Goal: Transaction & Acquisition: Purchase product/service

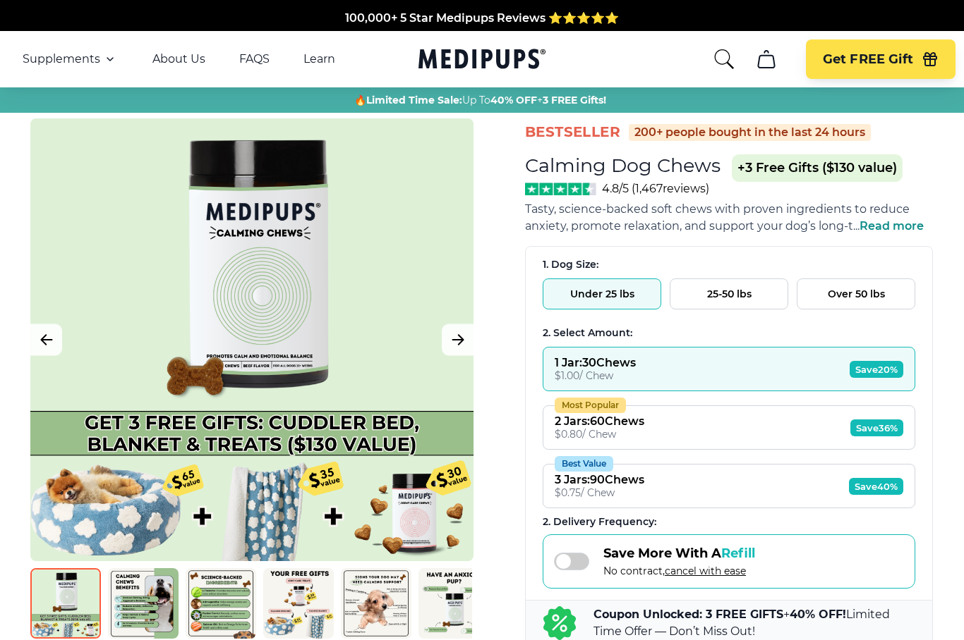
click at [458, 336] on icon "Next Image" at bounding box center [457, 341] width 17 height 18
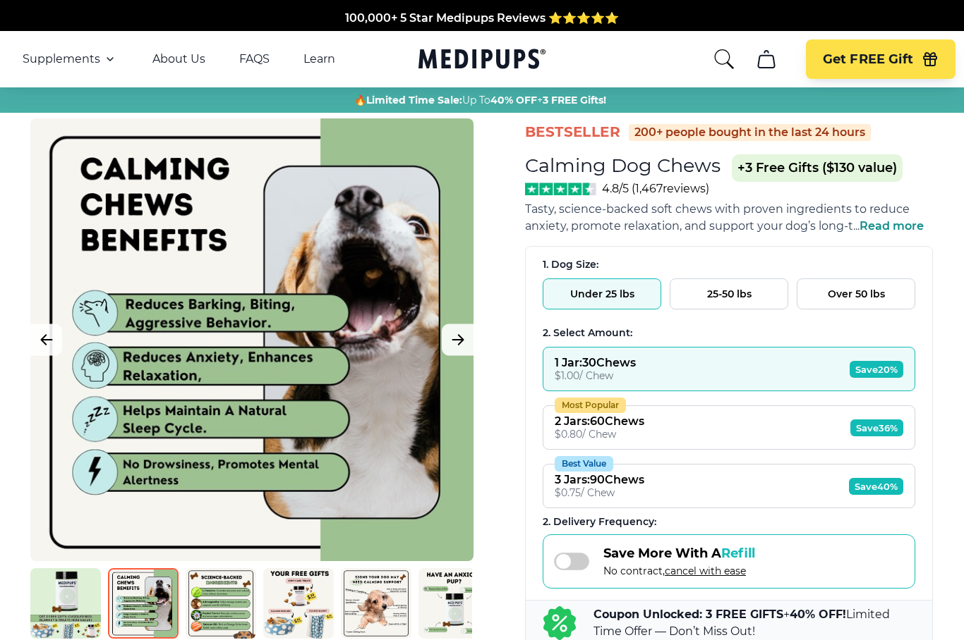
click at [456, 341] on icon "Next Image" at bounding box center [457, 341] width 17 height 18
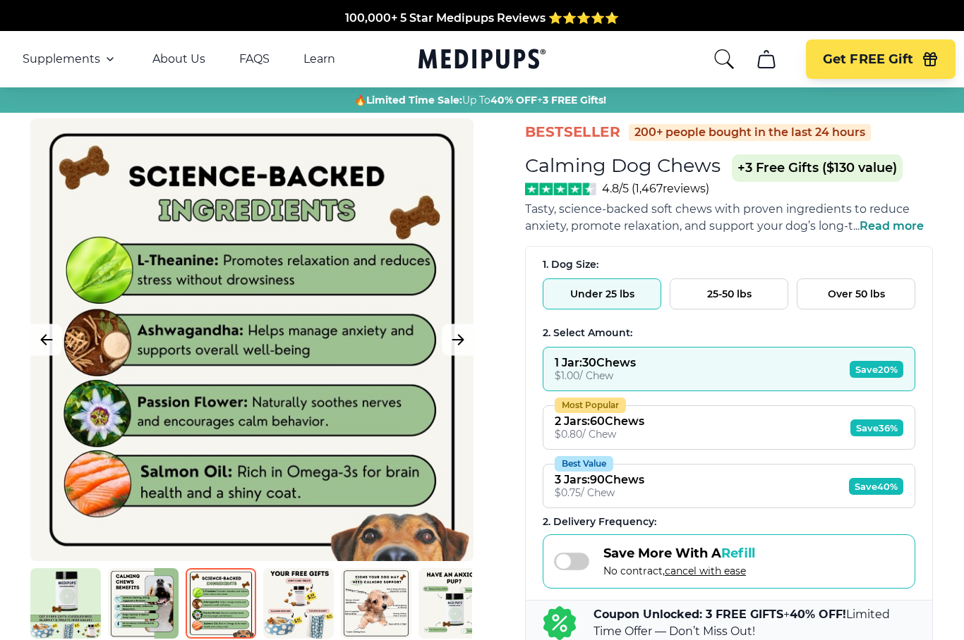
click at [462, 342] on icon "Next Image" at bounding box center [457, 341] width 17 height 18
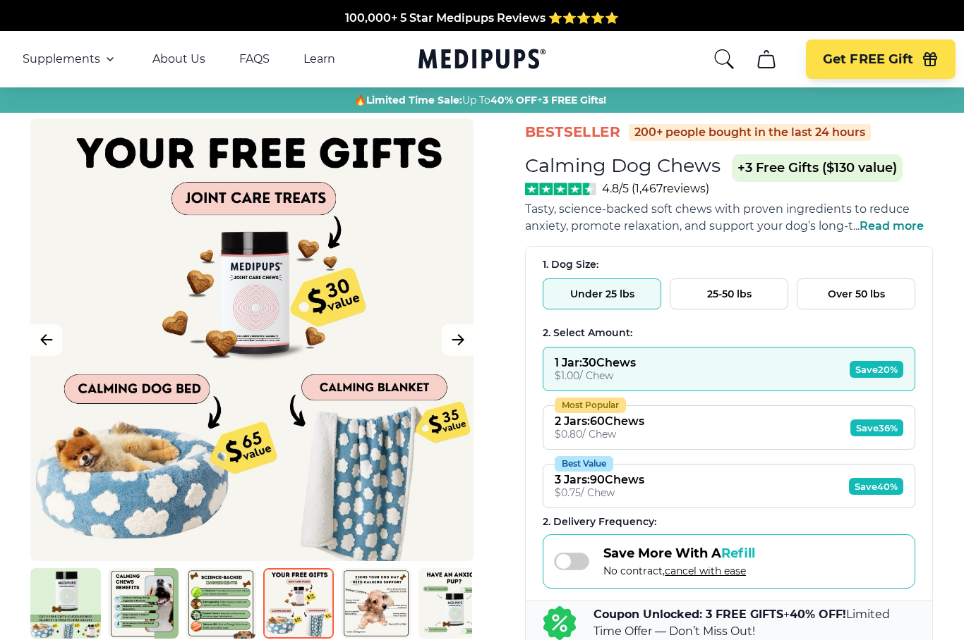
click at [461, 336] on icon "Next Image" at bounding box center [457, 341] width 17 height 18
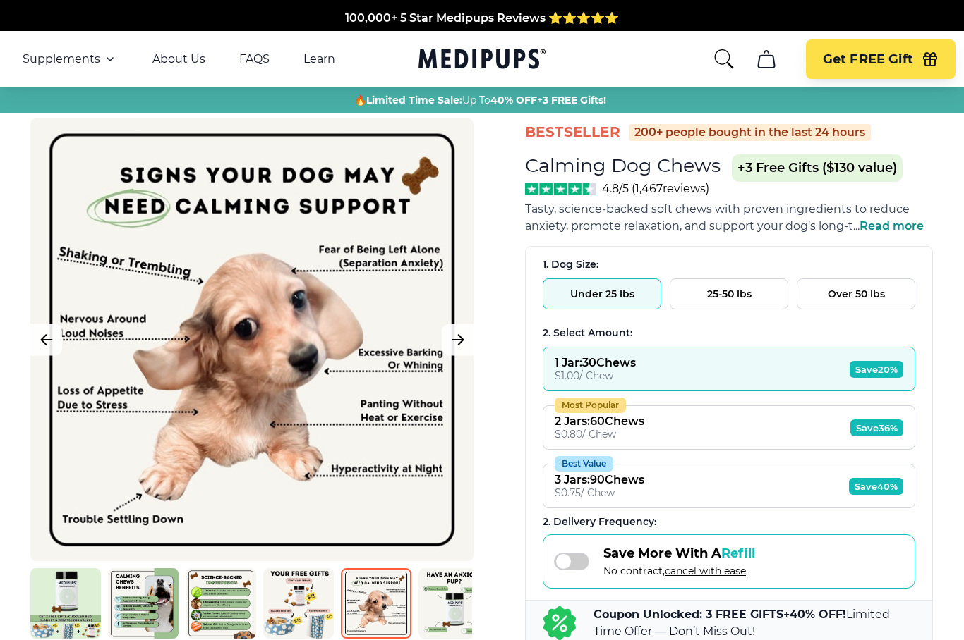
click at [455, 341] on icon "Next Image" at bounding box center [457, 341] width 17 height 18
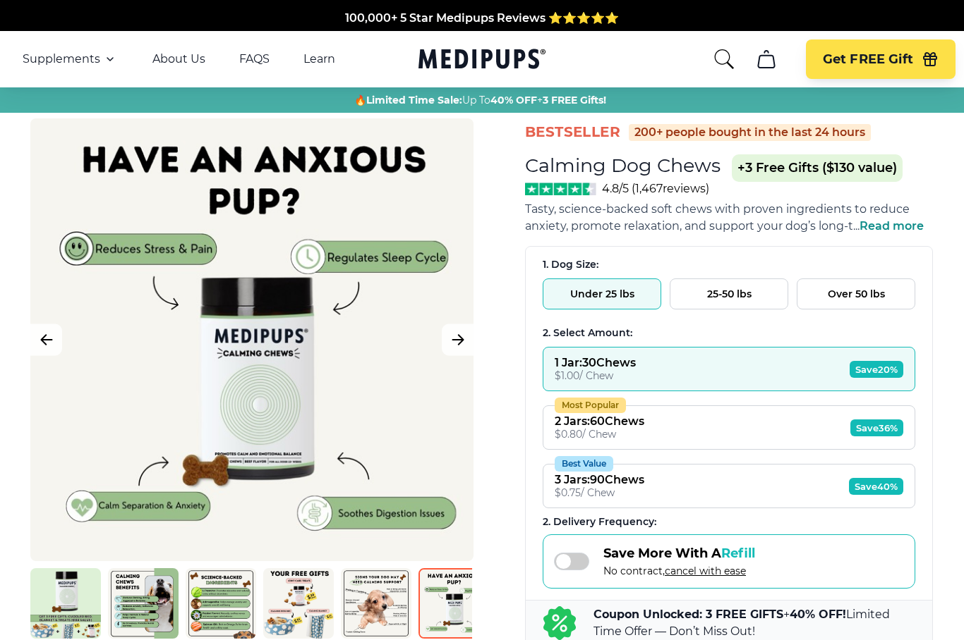
click at [453, 341] on icon "Next Image" at bounding box center [457, 341] width 17 height 18
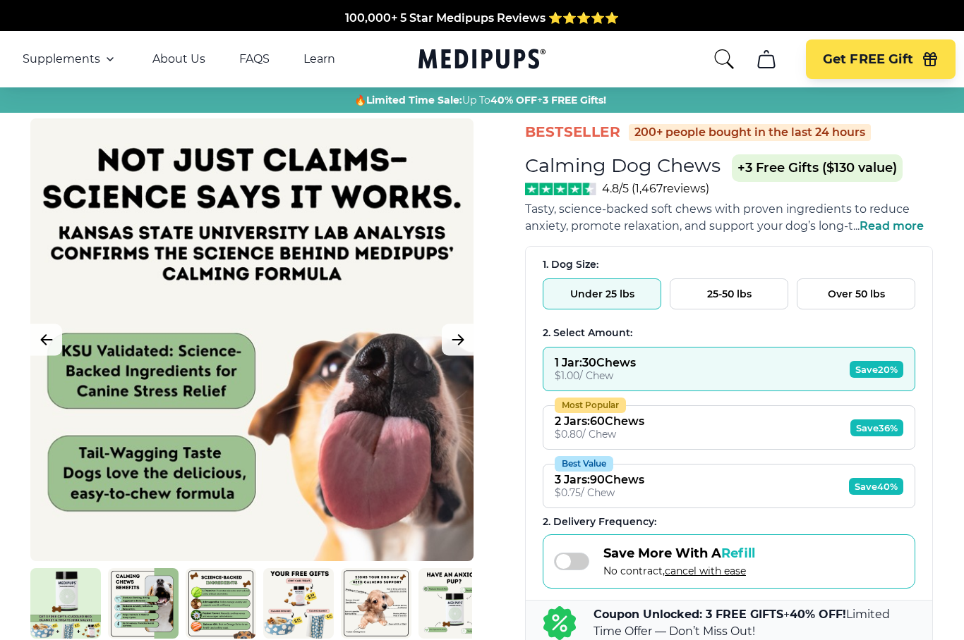
click at [460, 339] on icon "Next Image" at bounding box center [457, 340] width 11 height 10
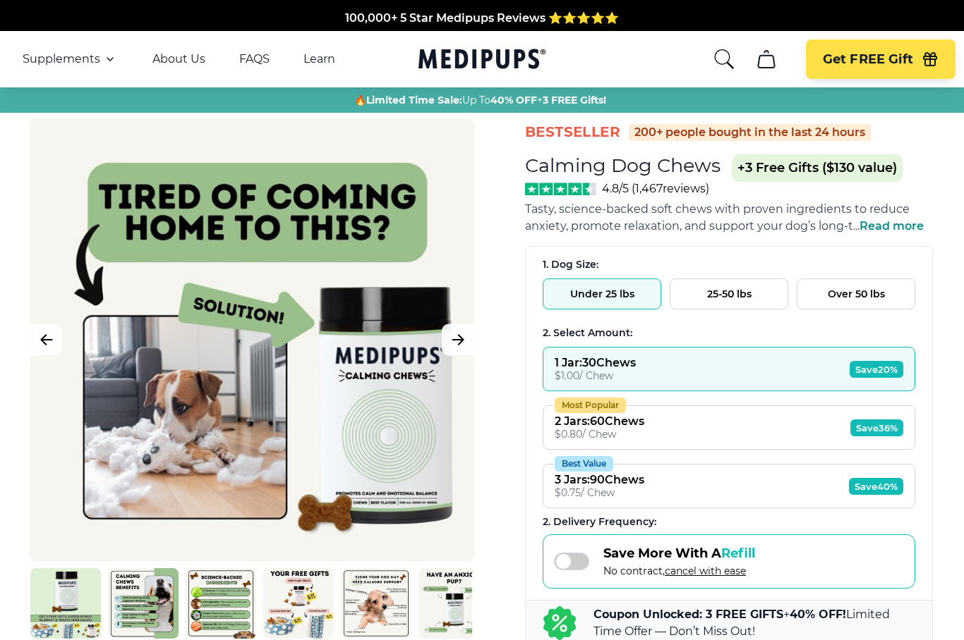
click at [461, 340] on icon "Next Image" at bounding box center [457, 340] width 11 height 10
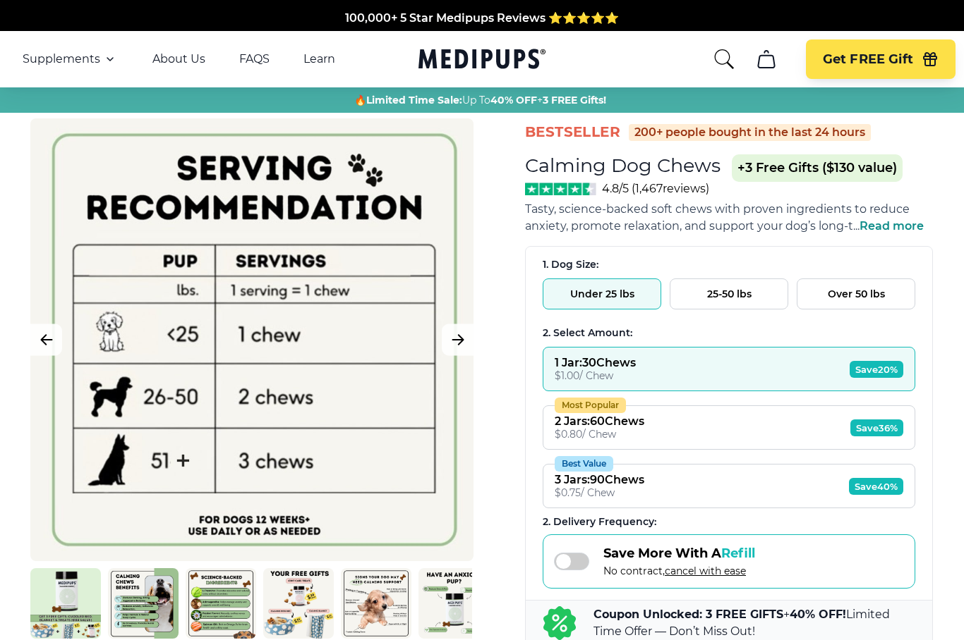
click at [459, 343] on icon "Next Image" at bounding box center [457, 341] width 17 height 18
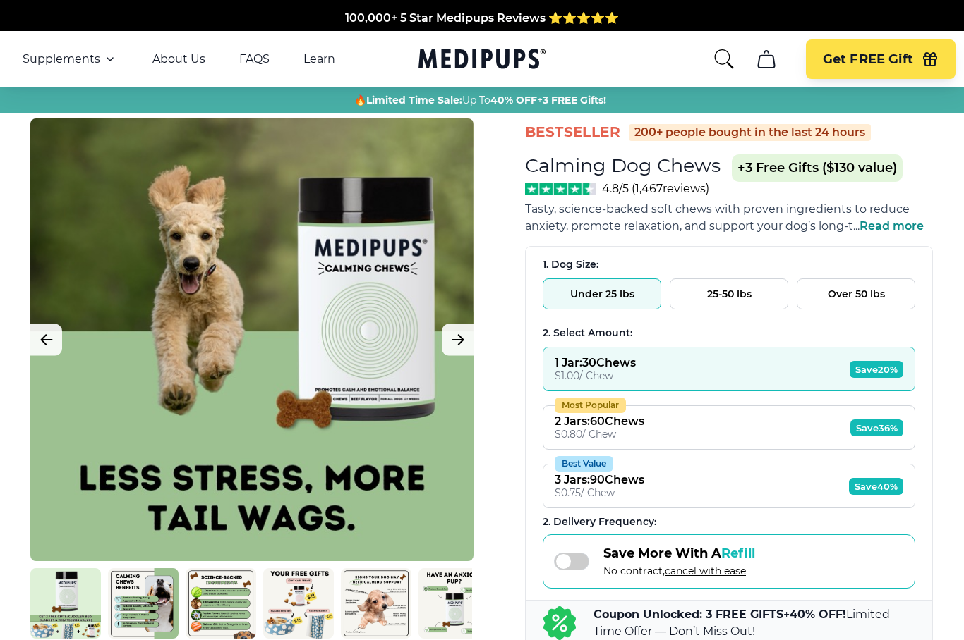
click at [463, 338] on icon "Next Image" at bounding box center [457, 341] width 17 height 18
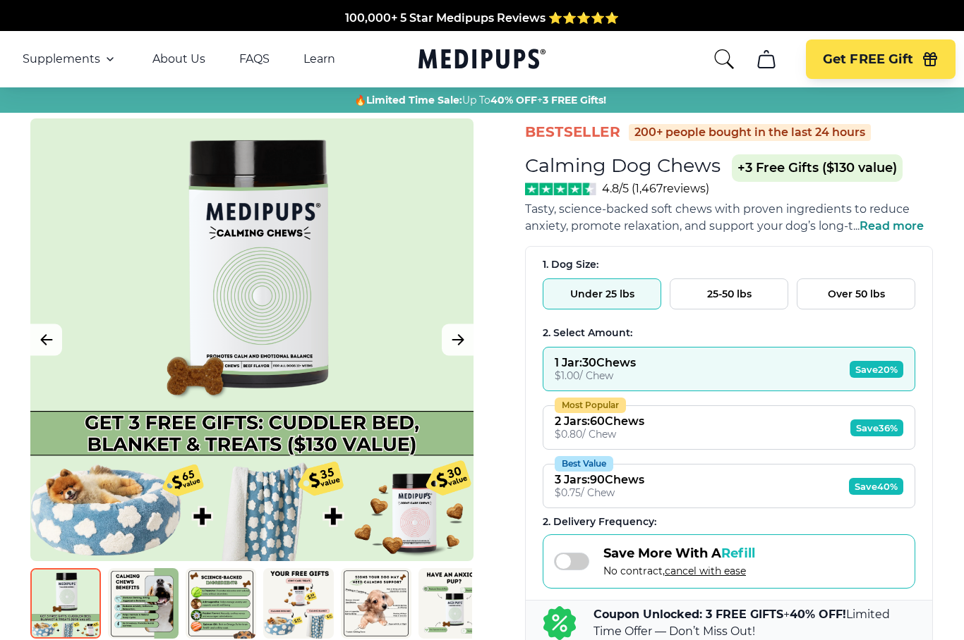
click at [454, 350] on button "Next Image" at bounding box center [458, 340] width 32 height 32
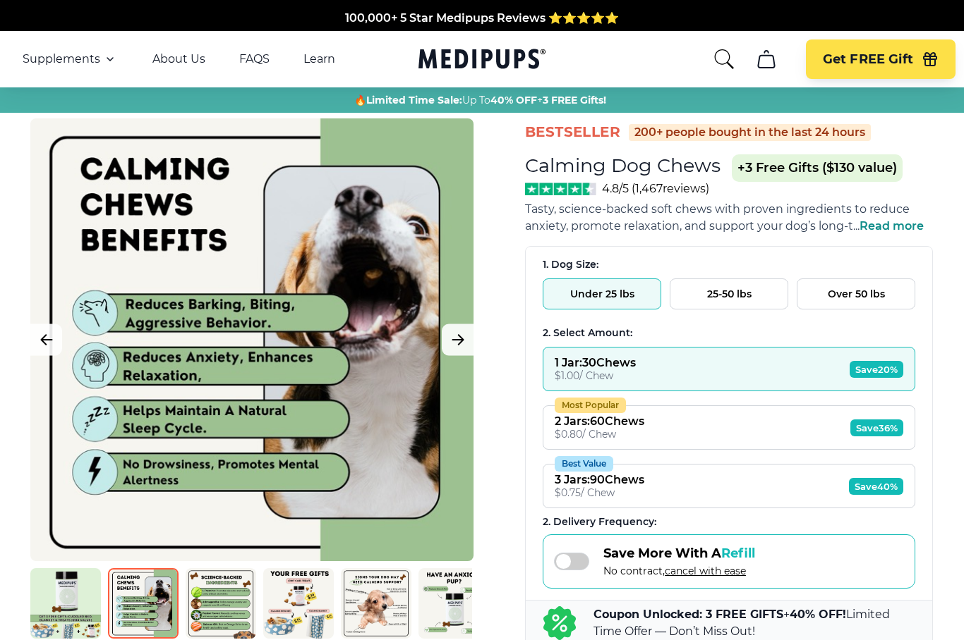
click at [891, 56] on span "Get FREE Gift" at bounding box center [867, 59] width 90 height 16
